Goal: Task Accomplishment & Management: Use online tool/utility

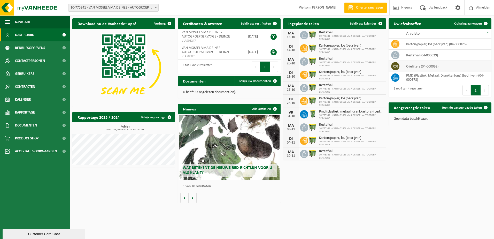
click at [408, 66] on td "oliefilters (04-000092)" at bounding box center [446, 66] width 89 height 11
click at [447, 66] on td "oliefilters (04-000092)" at bounding box center [446, 66] width 89 height 11
click at [398, 66] on icon at bounding box center [395, 66] width 5 height 5
click at [459, 24] on span "Ophaling aanvragen" at bounding box center [468, 23] width 28 height 3
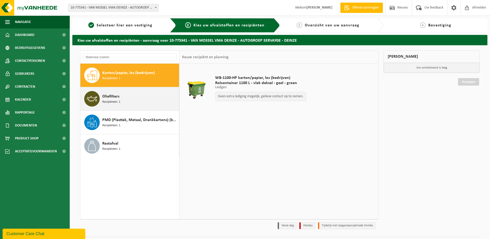
click at [99, 98] on span at bounding box center [92, 99] width 16 height 16
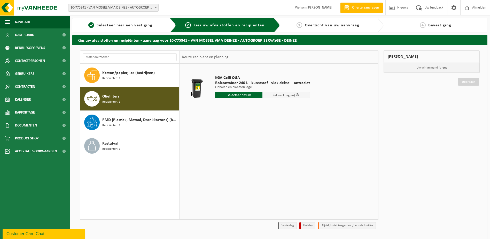
click at [286, 98] on span "+ 4 werkdag(en)" at bounding box center [287, 95] width 48 height 6
click at [286, 96] on span "+ 4 werkdag(en)" at bounding box center [284, 95] width 22 height 3
click at [255, 95] on input "text" at bounding box center [239, 95] width 48 height 6
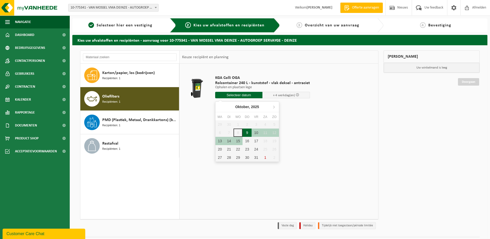
click at [248, 132] on div "9" at bounding box center [247, 132] width 9 height 8
type input "Van 2025-10-09"
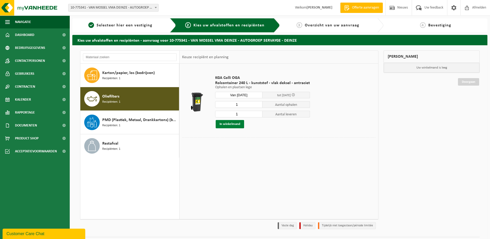
click at [232, 125] on button "In winkelmand" at bounding box center [230, 124] width 28 height 8
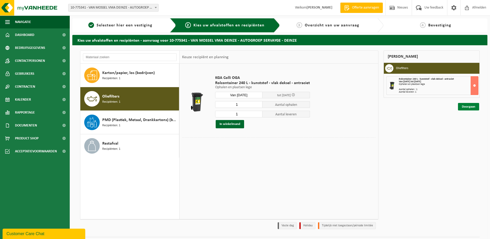
click at [470, 108] on link "Doorgaan" at bounding box center [468, 106] width 21 height 7
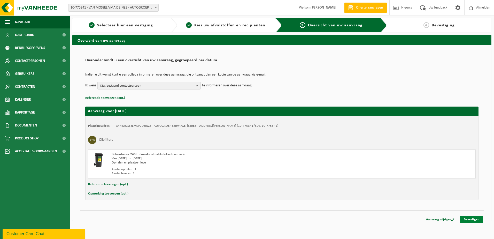
click at [475, 220] on link "Bevestigen" at bounding box center [471, 219] width 23 height 7
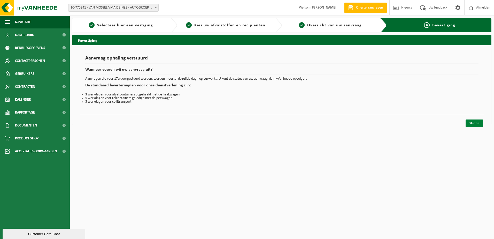
click at [476, 125] on link "Sluiten" at bounding box center [475, 122] width 18 height 7
